Goal: Task Accomplishment & Management: Use online tool/utility

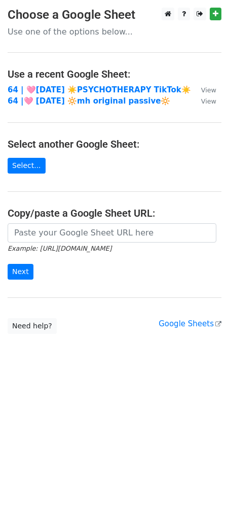
click at [108, 84] on td "64 | 🩷[DATE] ☀️PSYCHOTHERAPY TikTok☀️" at bounding box center [100, 90] width 184 height 12
click at [96, 87] on strong "64 | 🩷[DATE] ☀️PSYCHOTHERAPY TikTok☀️" at bounding box center [100, 89] width 184 height 9
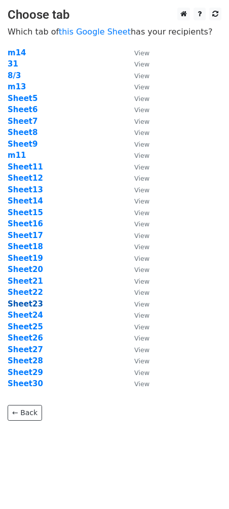
click at [32, 303] on strong "Sheet23" at bounding box center [26, 303] width 36 height 9
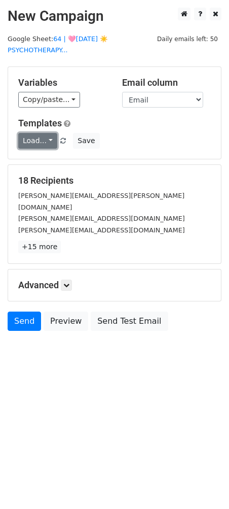
click at [43, 137] on link "Load..." at bounding box center [37, 141] width 39 height 16
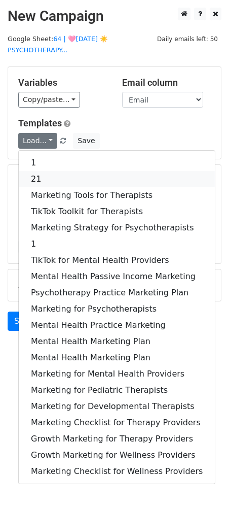
click at [48, 174] on link "21" at bounding box center [117, 179] width 196 height 16
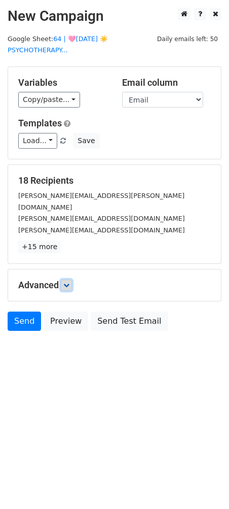
click at [67, 282] on icon at bounding box center [66, 285] width 6 height 6
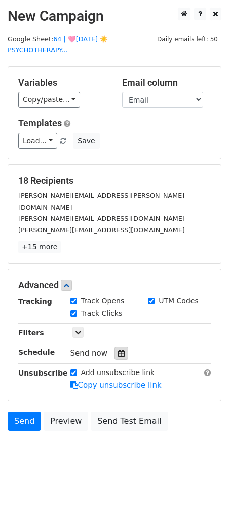
click at [118, 350] on icon at bounding box center [121, 353] width 7 height 7
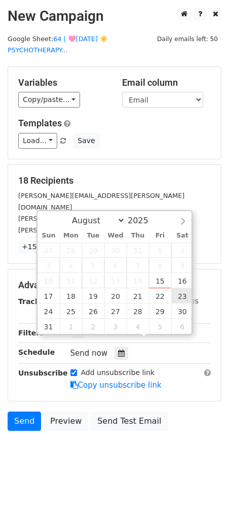
type input "2025-08-23 12:00"
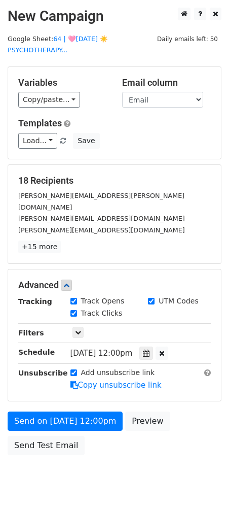
click at [58, 395] on form "Variables Copy/paste... {{Name}} {{Email}} Email column Name Email Templates Lo…" at bounding box center [115, 263] width 214 height 394
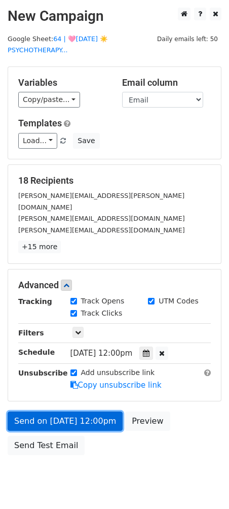
click at [57, 412] on link "Send on Aug 23 at 12:00pm" at bounding box center [65, 421] width 115 height 19
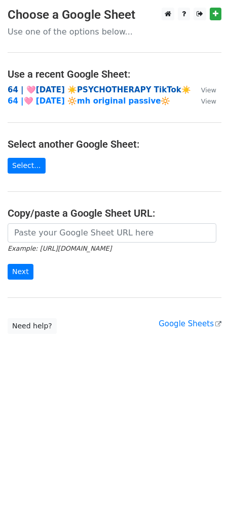
click at [78, 88] on strong "64 | 🩷[DATE] ☀️PSYCHOTHERAPY TikTok☀️" at bounding box center [100, 89] width 184 height 9
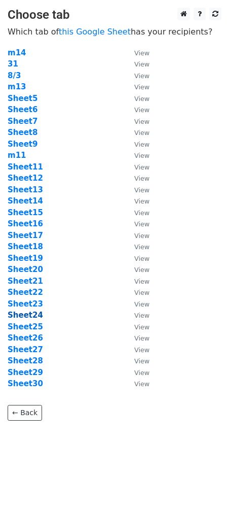
click at [26, 316] on strong "Sheet24" at bounding box center [26, 315] width 36 height 9
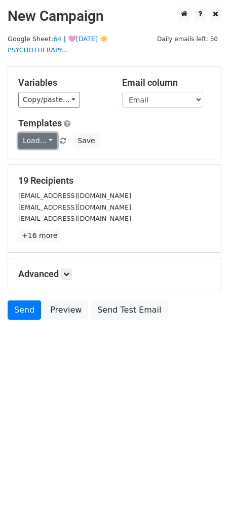
click at [37, 142] on link "Load..." at bounding box center [37, 141] width 39 height 16
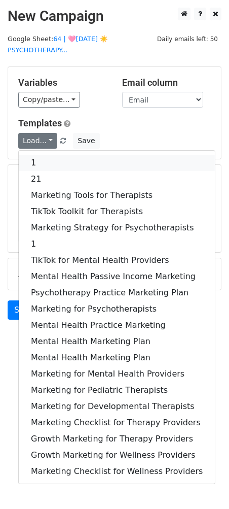
click at [40, 159] on link "1" at bounding box center [117, 163] width 196 height 16
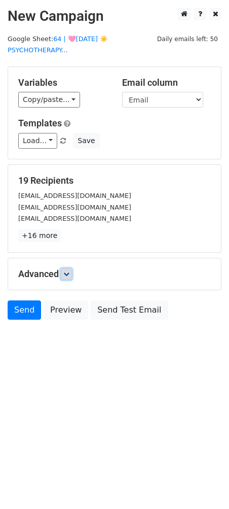
click at [68, 275] on icon at bounding box center [66, 274] width 6 height 6
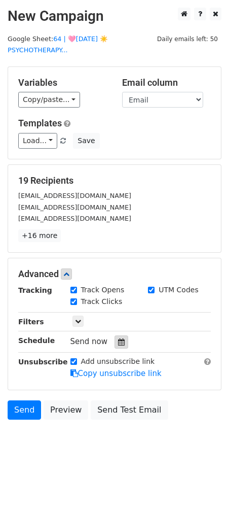
click at [118, 339] on icon at bounding box center [121, 342] width 7 height 7
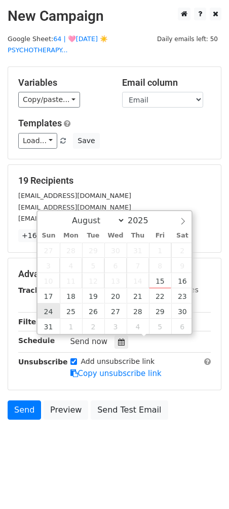
type input "2025-08-24 12:00"
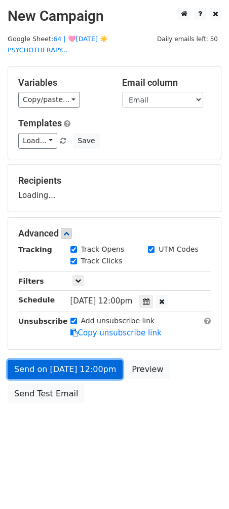
click at [52, 362] on link "Send on Aug 24 at 12:00pm" at bounding box center [65, 369] width 115 height 19
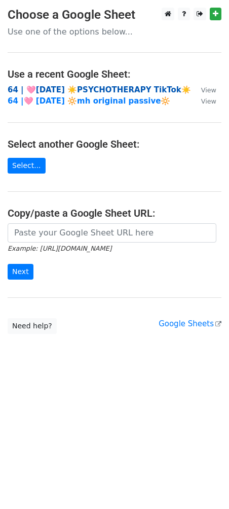
click at [116, 87] on strong "64 | 🩷[DATE] ☀️PSYCHOTHERAPY TikTok☀️" at bounding box center [100, 89] width 184 height 9
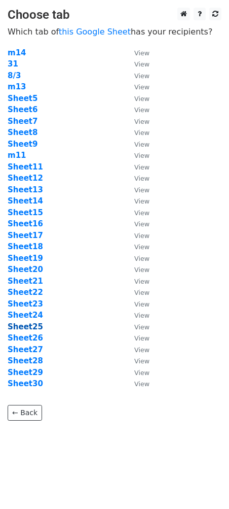
click at [28, 326] on strong "Sheet25" at bounding box center [26, 326] width 36 height 9
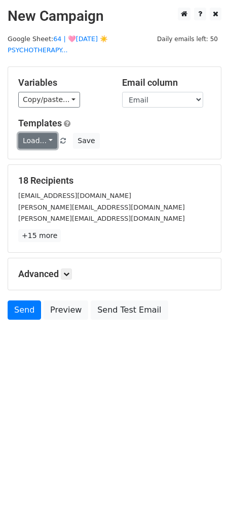
click at [47, 142] on link "Load..." at bounding box center [37, 141] width 39 height 16
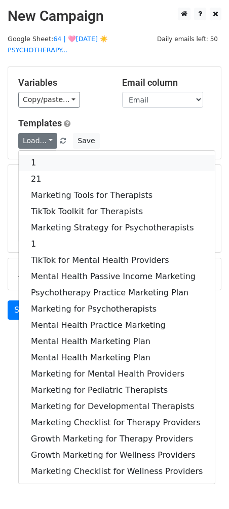
click at [44, 157] on link "1" at bounding box center [117, 163] width 196 height 16
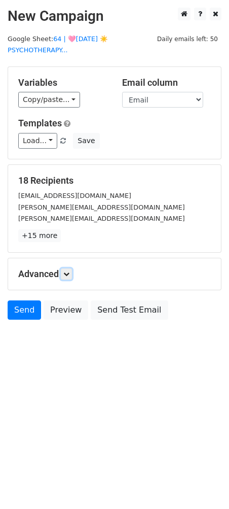
drag, startPoint x: 71, startPoint y: 275, endPoint x: 74, endPoint y: 288, distance: 12.9
click at [70, 276] on icon at bounding box center [66, 274] width 6 height 6
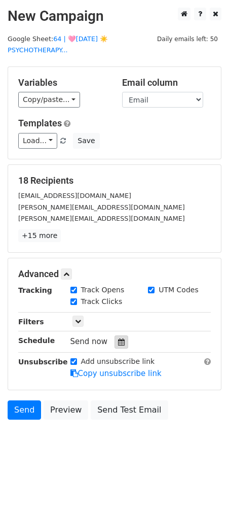
click at [115, 341] on div at bounding box center [122, 341] width 14 height 13
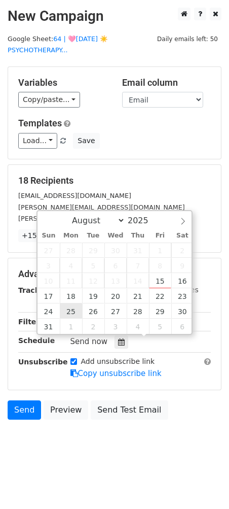
type input "2025-08-25 12:00"
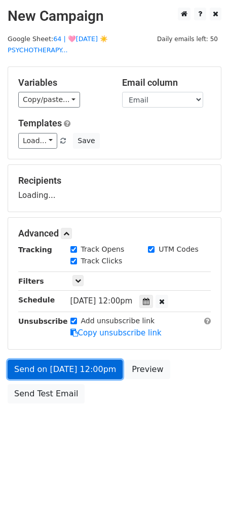
click at [61, 362] on link "Send on Aug 25 at 12:00pm" at bounding box center [65, 369] width 115 height 19
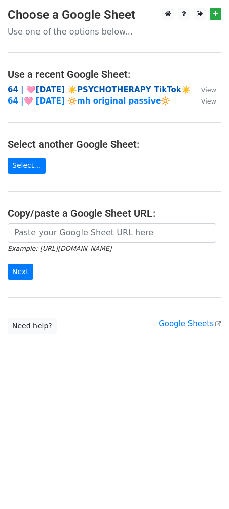
click at [92, 87] on strong "64 | 🩷[DATE] ☀️PSYCHOTHERAPY TikTok☀️" at bounding box center [100, 89] width 184 height 9
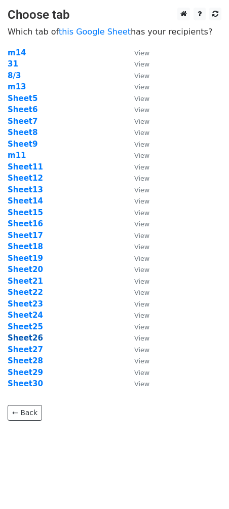
click at [31, 338] on strong "Sheet26" at bounding box center [26, 337] width 36 height 9
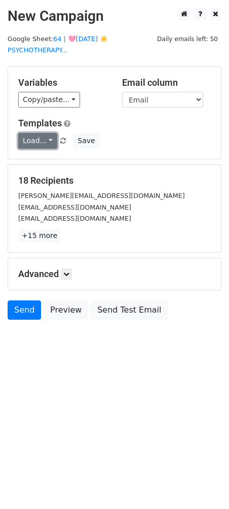
click at [45, 141] on link "Load..." at bounding box center [37, 141] width 39 height 16
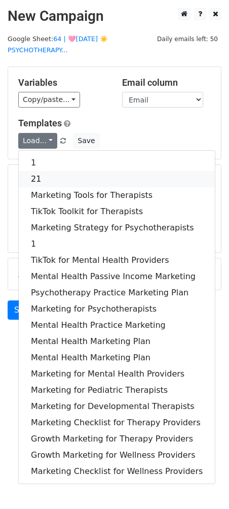
click at [45, 172] on link "21" at bounding box center [117, 179] width 196 height 16
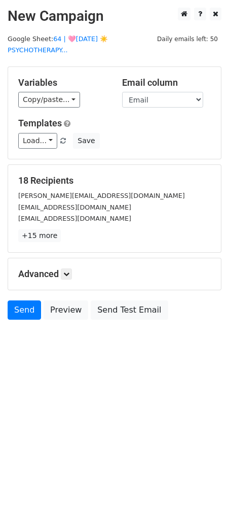
click at [71, 279] on div "Advanced Tracking Track Opens UTM Codes Track Clicks Filters Only include sprea…" at bounding box center [114, 273] width 213 height 31
click at [67, 274] on icon at bounding box center [66, 274] width 6 height 6
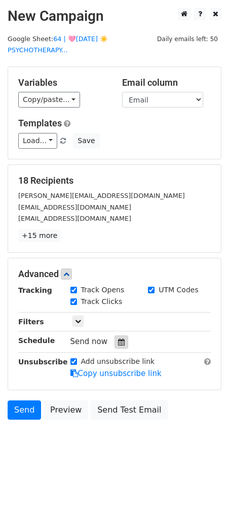
click at [118, 340] on icon at bounding box center [121, 342] width 7 height 7
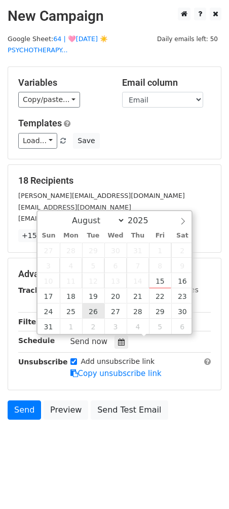
type input "2025-08-26 12:00"
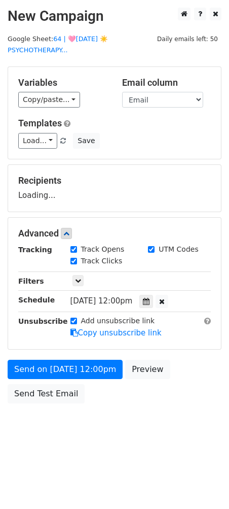
click at [84, 356] on form "Variables Copy/paste... {{Name}} {{Email}} Email column Name Email Templates Lo…" at bounding box center [115, 237] width 214 height 342
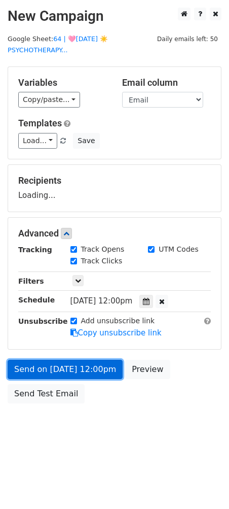
click at [77, 373] on link "Send on Aug 26 at 12:00pm" at bounding box center [65, 369] width 115 height 19
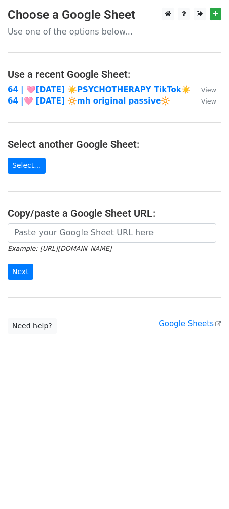
click at [86, 83] on main "Choose a Google Sheet Use one of the options below... Use a recent Google Sheet…" at bounding box center [114, 171] width 229 height 326
click at [83, 86] on strong "64 | 🩷AUG 3 ☀️PSYCHOTHERAPY TikTok☀️" at bounding box center [100, 89] width 184 height 9
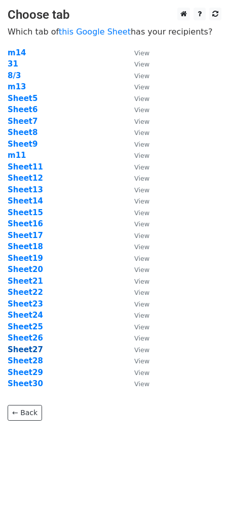
click at [31, 350] on strong "Sheet27" at bounding box center [26, 349] width 36 height 9
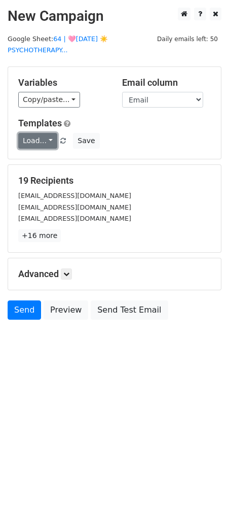
click at [41, 143] on link "Load..." at bounding box center [37, 141] width 39 height 16
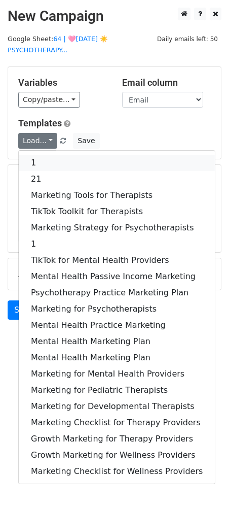
click at [42, 161] on link "1" at bounding box center [117, 163] width 196 height 16
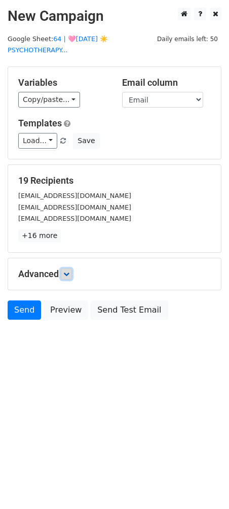
click at [69, 274] on icon at bounding box center [66, 274] width 6 height 6
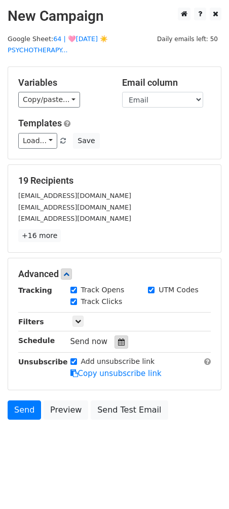
click at [115, 340] on div at bounding box center [122, 341] width 14 height 13
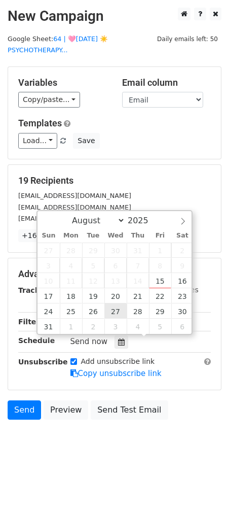
type input "2025-08-27 12:00"
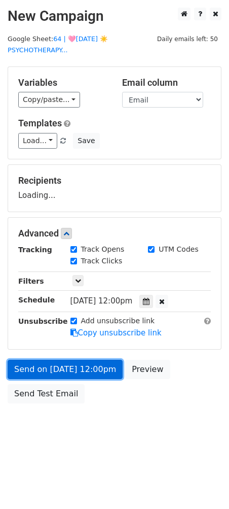
click at [89, 362] on link "Send on Aug 27 at 12:00pm" at bounding box center [65, 369] width 115 height 19
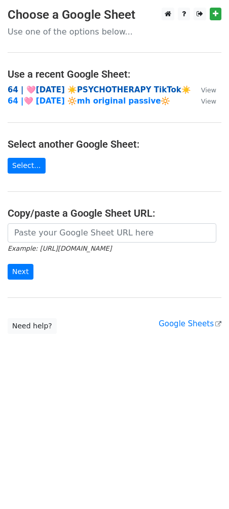
click at [93, 89] on strong "64 | 🩷AUG 3 ☀️PSYCHOTHERAPY TikTok☀️" at bounding box center [100, 89] width 184 height 9
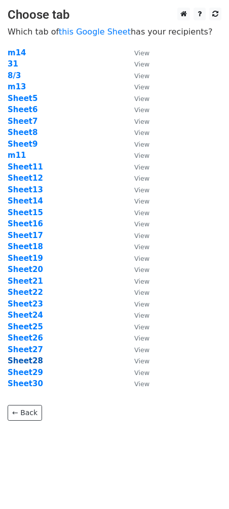
click at [31, 359] on strong "Sheet28" at bounding box center [26, 360] width 36 height 9
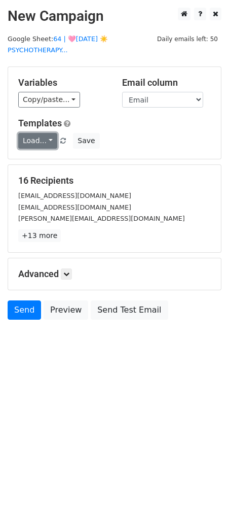
click at [44, 142] on link "Load..." at bounding box center [37, 141] width 39 height 16
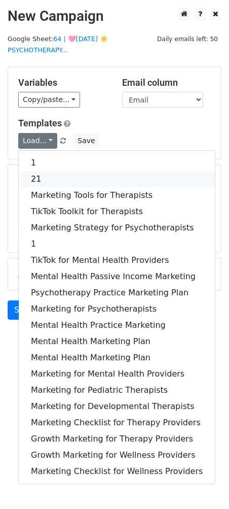
click at [44, 174] on link "21" at bounding box center [117, 179] width 196 height 16
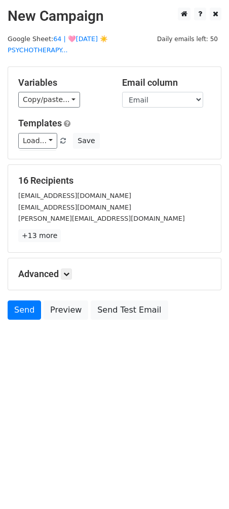
click at [65, 266] on div "Advanced Tracking Track Opens UTM Codes Track Clicks Filters Only include sprea…" at bounding box center [114, 273] width 213 height 31
click at [65, 272] on icon at bounding box center [66, 274] width 6 height 6
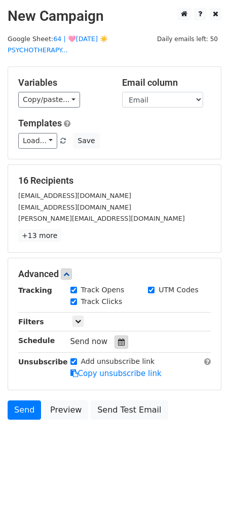
click at [115, 345] on div at bounding box center [122, 341] width 14 height 13
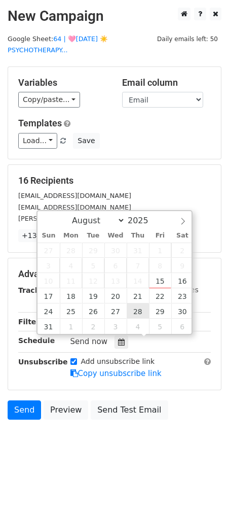
type input "2025-08-28 12:00"
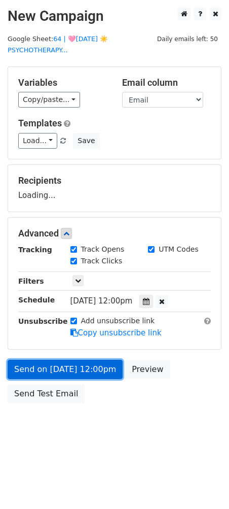
click at [89, 366] on link "Send on Aug 28 at 12:00pm" at bounding box center [65, 369] width 115 height 19
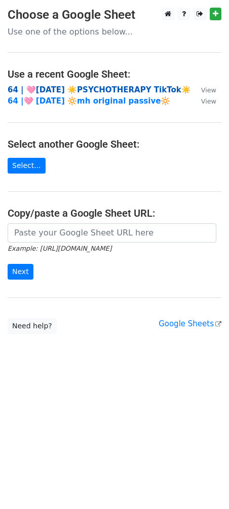
click at [94, 92] on strong "64 | 🩷[DATE] ☀️PSYCHOTHERAPY TikTok☀️" at bounding box center [100, 89] width 184 height 9
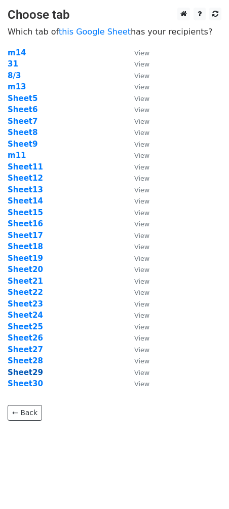
click at [30, 374] on strong "Sheet29" at bounding box center [26, 372] width 36 height 9
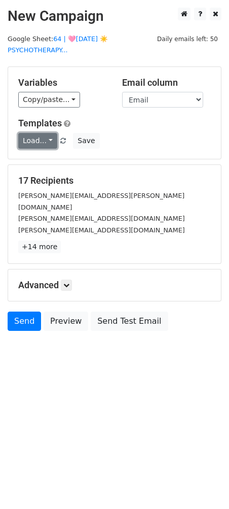
click at [34, 140] on link "Load..." at bounding box center [37, 141] width 39 height 16
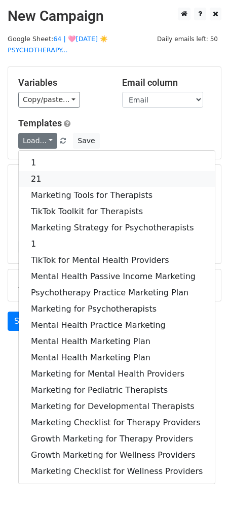
click at [39, 177] on link "21" at bounding box center [117, 179] width 196 height 16
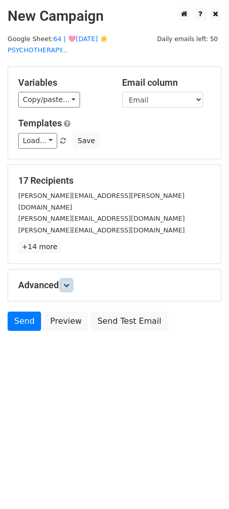
click at [68, 282] on icon at bounding box center [66, 285] width 6 height 6
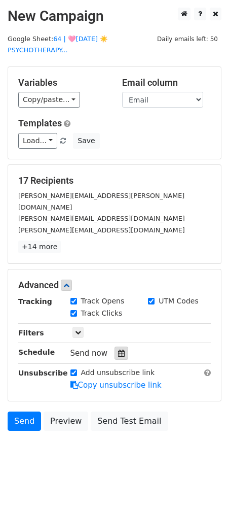
click at [115, 347] on div at bounding box center [122, 353] width 14 height 13
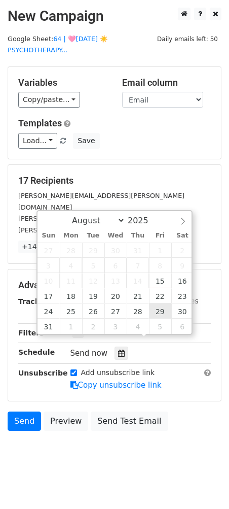
type input "[DATE] 12:00"
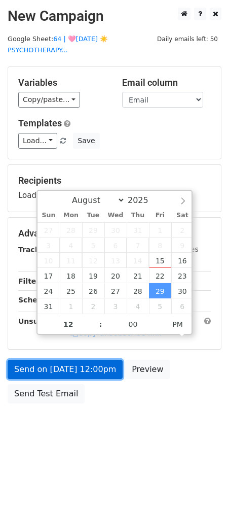
click at [94, 363] on link "Send on [DATE] 12:00pm" at bounding box center [65, 369] width 115 height 19
